Goal: Task Accomplishment & Management: Use online tool/utility

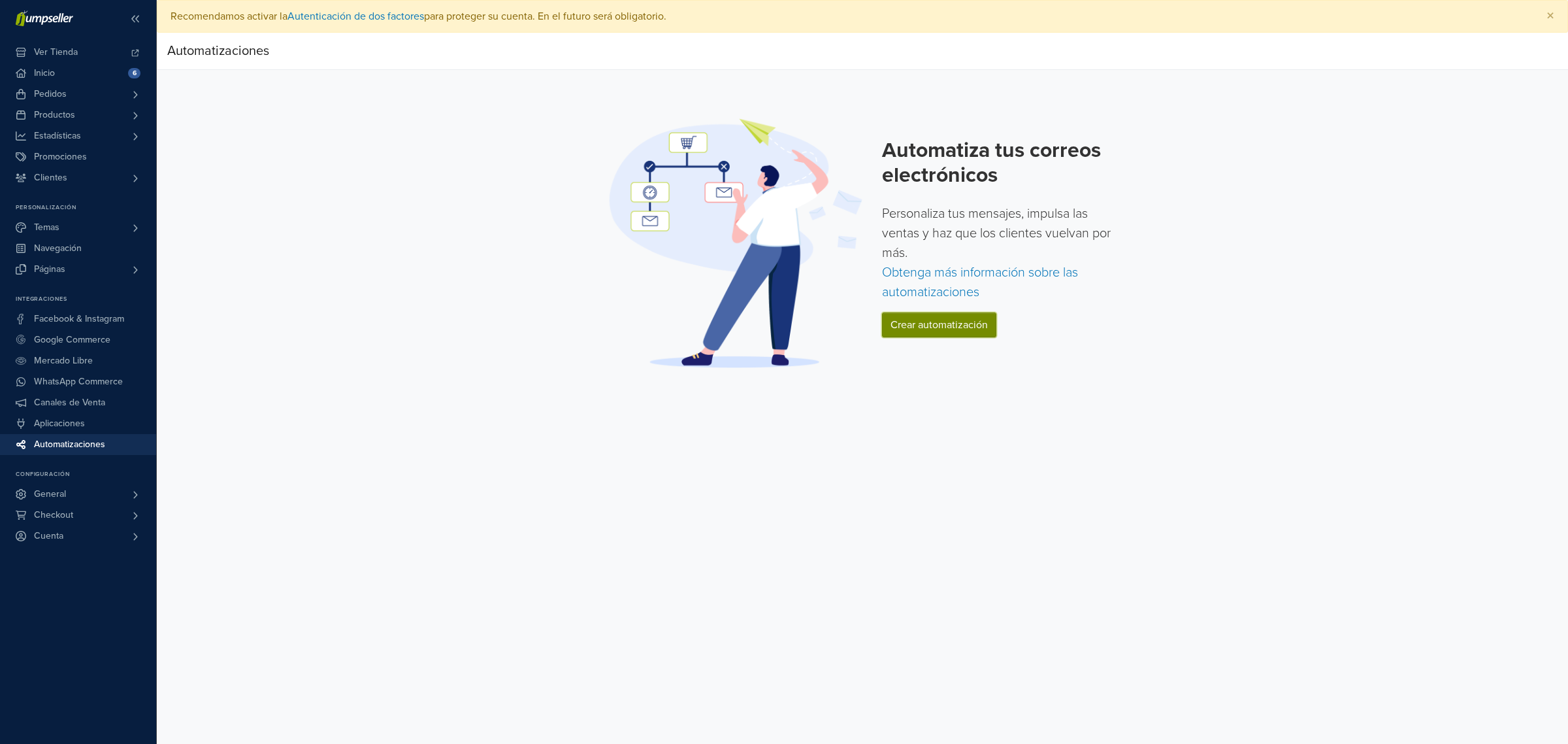
click at [927, 327] on link "Crear automatización" at bounding box center [939, 325] width 114 height 24
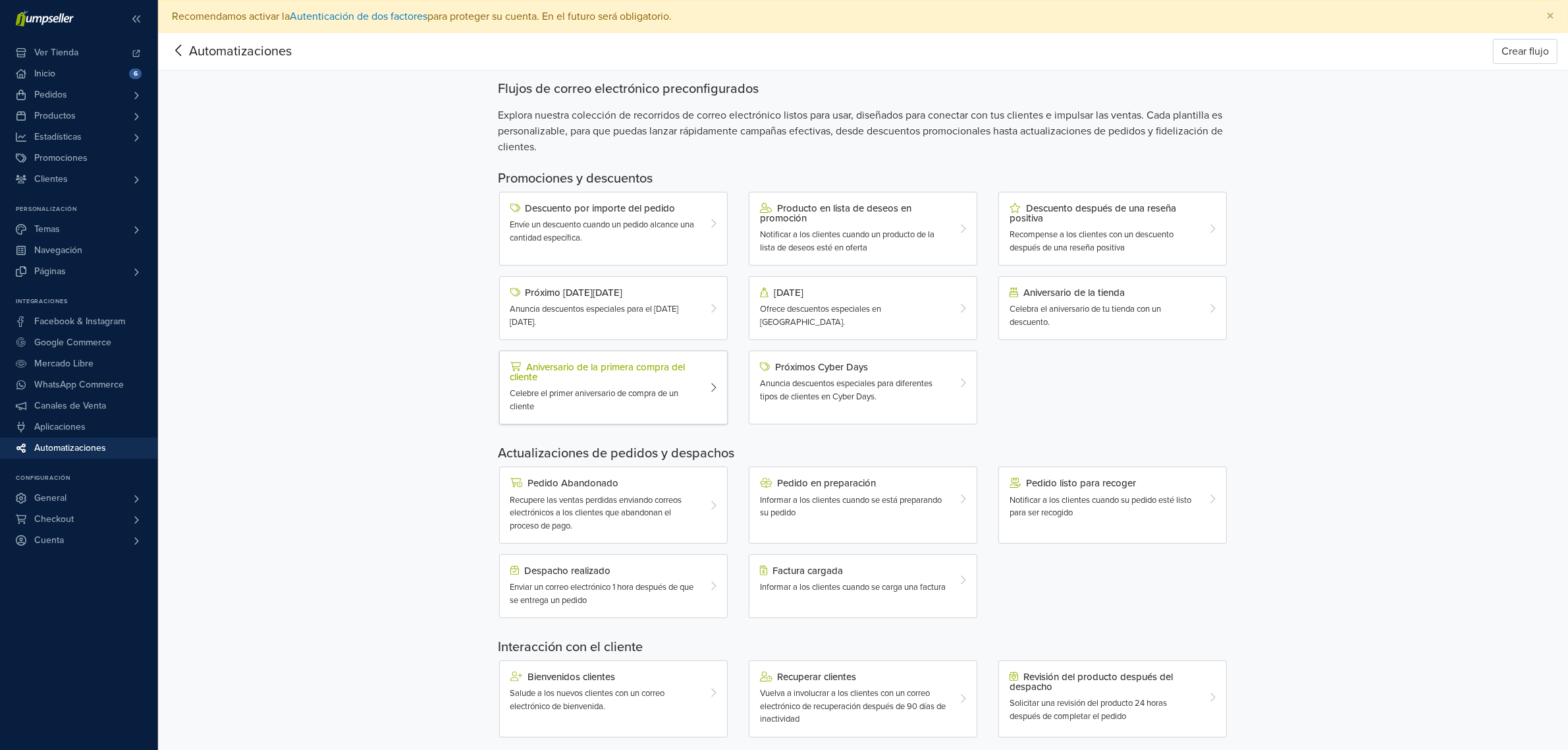
click at [637, 370] on div "Aniversario de la primera compra del cliente" at bounding box center [604, 372] width 187 height 20
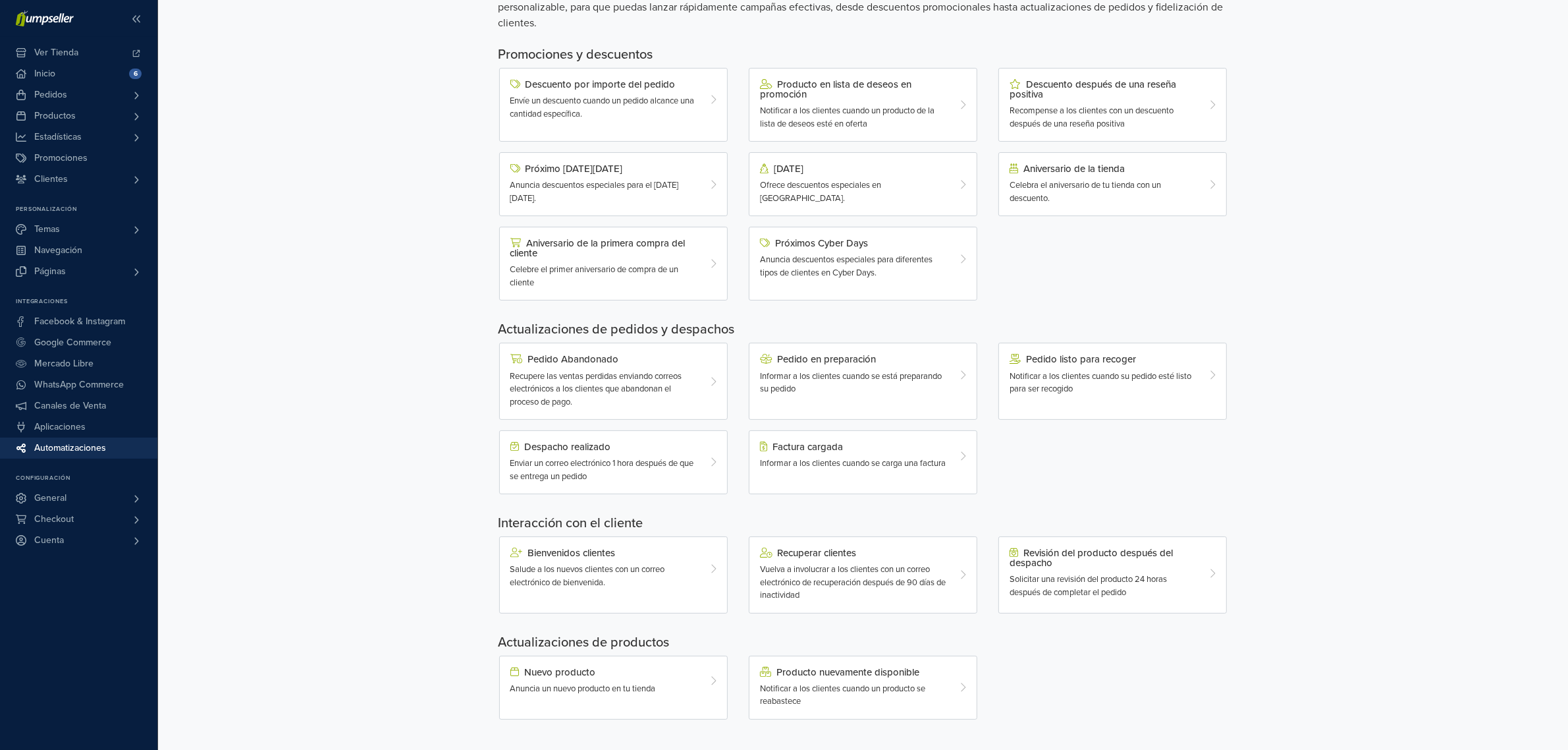
scroll to position [125, 0]
click at [84, 430] on span "Aplicaciones" at bounding box center [59, 427] width 52 height 21
